Goal: Task Accomplishment & Management: Use online tool/utility

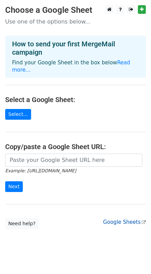
click at [129, 219] on link "Google Sheets" at bounding box center [124, 222] width 43 height 6
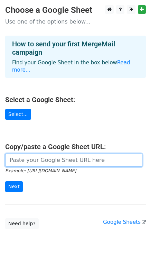
click at [38, 155] on input "url" at bounding box center [73, 159] width 137 height 13
paste input "https://docs.google.com/spreadsheets/d/1uOLRhk9Av4CNnBaUDDK-ytTUjWTYHiVbObA0jfi…"
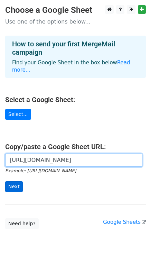
type input "https://docs.google.com/spreadsheets/d/1uOLRhk9Av4CNnBaUDDK-ytTUjWTYHiVbObA0jfi…"
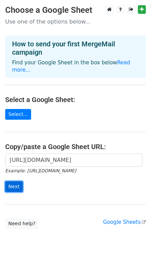
click at [16, 181] on input "Next" at bounding box center [14, 186] width 18 height 11
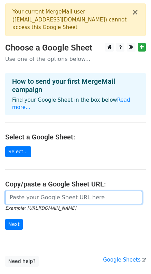
click at [19, 192] on input "url" at bounding box center [73, 197] width 137 height 13
paste input "https://docs.google.com/spreadsheets/d/1uOLRhk9Av4CNnBaUDDK-ytTUjWTYHiVbObA0jfi…"
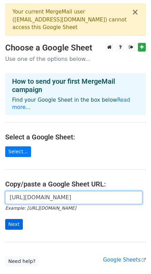
type input "https://docs.google.com/spreadsheets/d/1uOLRhk9Av4CNnBaUDDK-ytTUjWTYHiVbObA0jfi…"
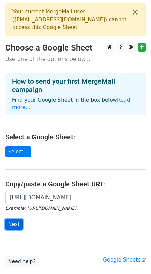
click at [16, 219] on input "Next" at bounding box center [14, 224] width 18 height 11
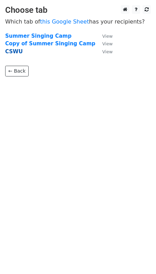
click at [13, 51] on strong "CSWU" at bounding box center [14, 51] width 18 height 6
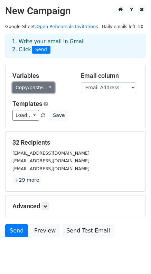
click at [24, 85] on link "Copy/paste..." at bounding box center [33, 87] width 42 height 11
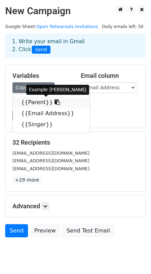
click at [30, 102] on link "{{Parent}}" at bounding box center [51, 102] width 77 height 11
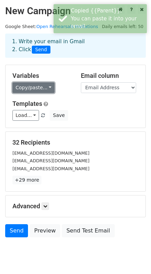
click at [27, 82] on link "Copy/paste..." at bounding box center [33, 87] width 42 height 11
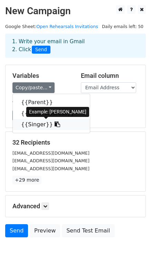
click at [35, 122] on link "{{Singer}}" at bounding box center [51, 124] width 77 height 11
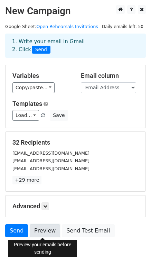
click at [44, 230] on link "Preview" at bounding box center [45, 230] width 30 height 13
click at [44, 228] on link "Preview" at bounding box center [45, 230] width 30 height 13
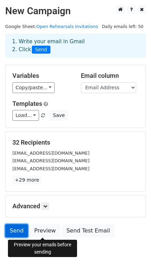
click at [14, 228] on link "Send" at bounding box center [16, 230] width 23 height 13
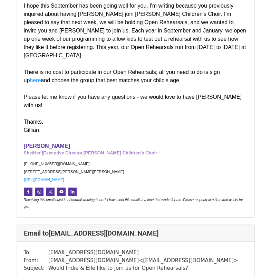
scroll to position [1041, 0]
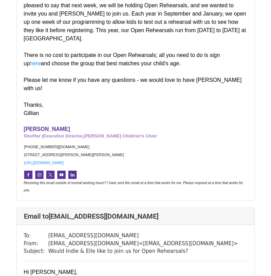
click at [41, 60] on link "here" at bounding box center [35, 63] width 11 height 6
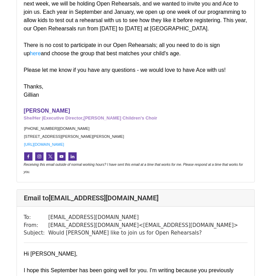
scroll to position [2354, 0]
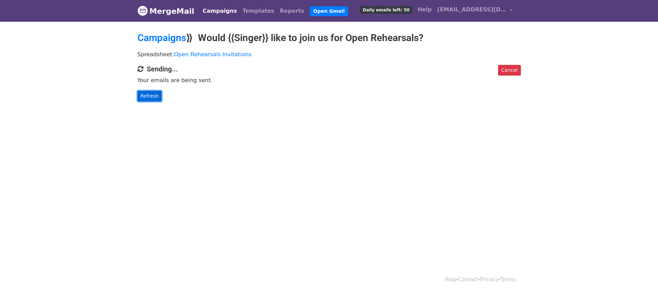
click at [151, 97] on link "Refresh" at bounding box center [150, 96] width 25 height 11
click at [154, 96] on link "Refresh" at bounding box center [150, 96] width 25 height 11
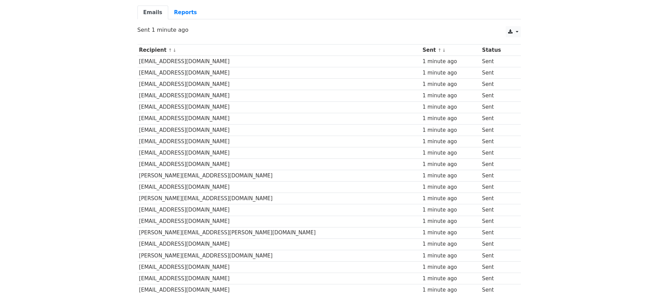
scroll to position [18, 0]
